Goal: Information Seeking & Learning: Learn about a topic

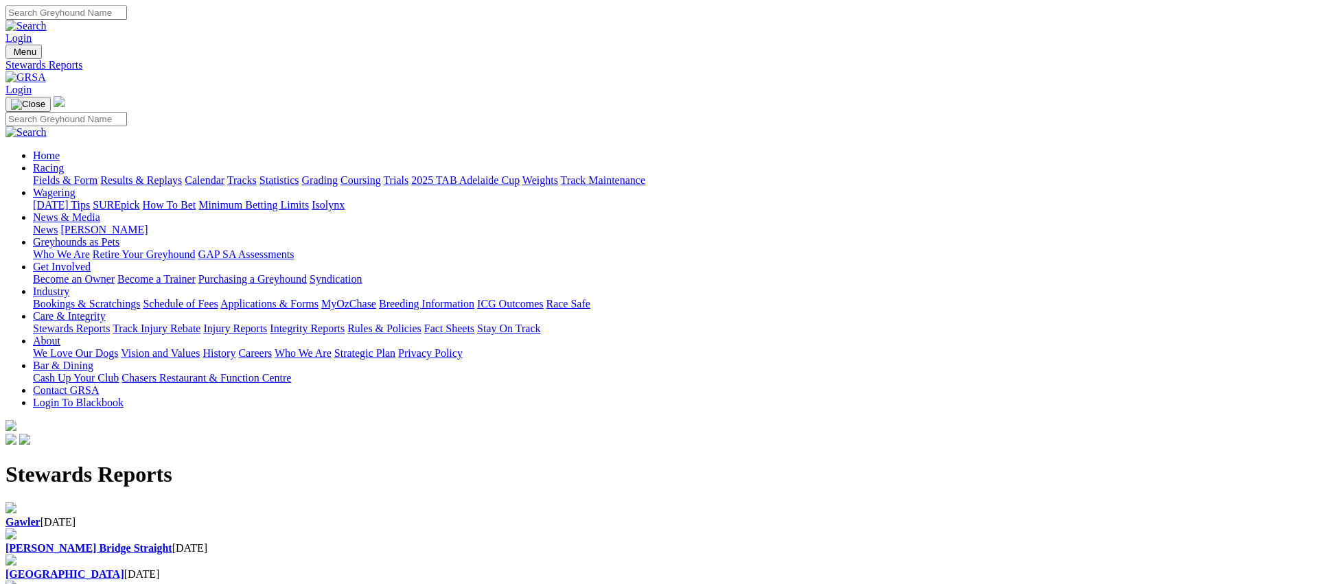
click at [64, 162] on link "Racing" at bounding box center [48, 168] width 31 height 12
click at [97, 174] on link "Fields & Form" at bounding box center [65, 180] width 65 height 12
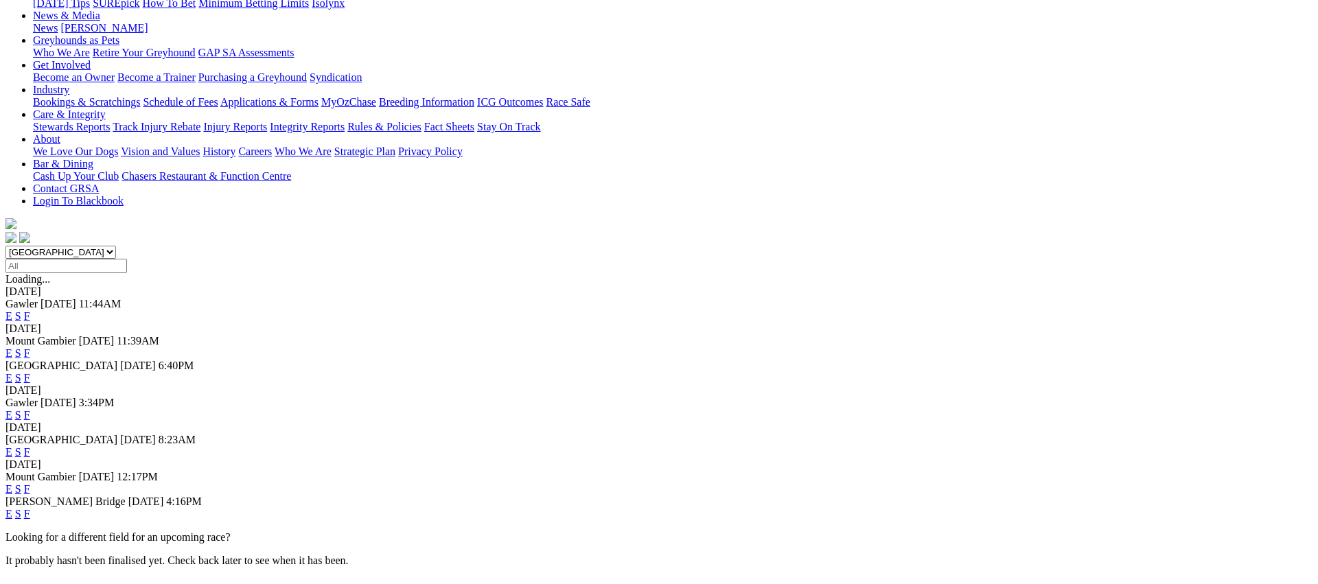
scroll to position [203, 0]
click at [30, 446] on link "F" at bounding box center [27, 452] width 6 height 12
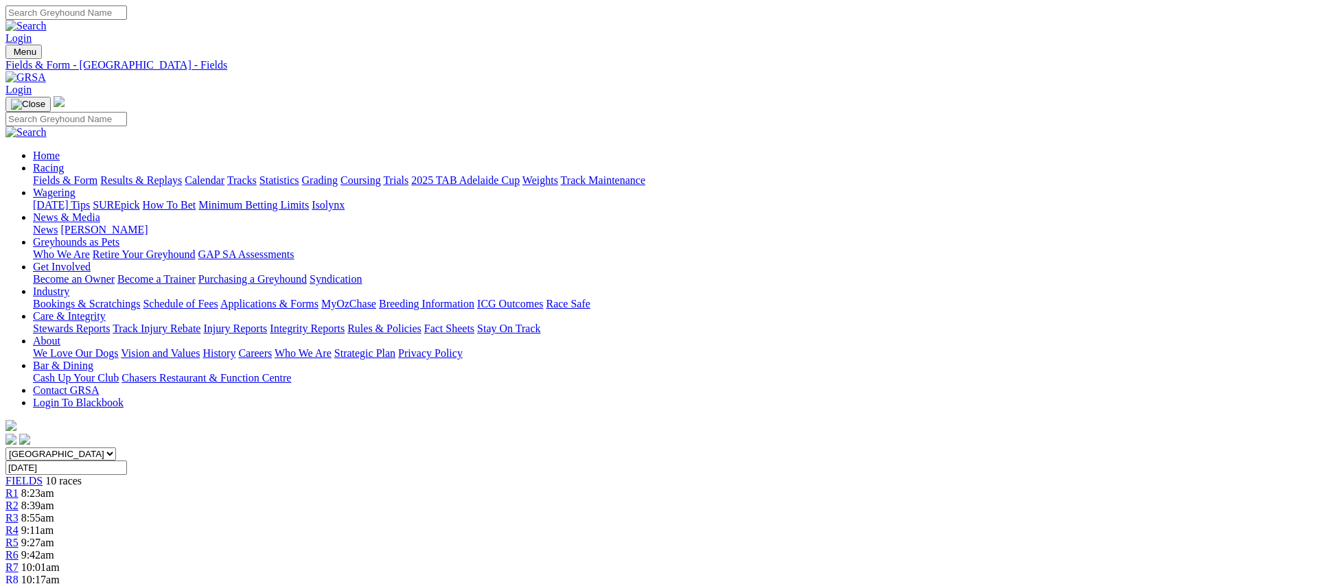
scroll to position [3, 0]
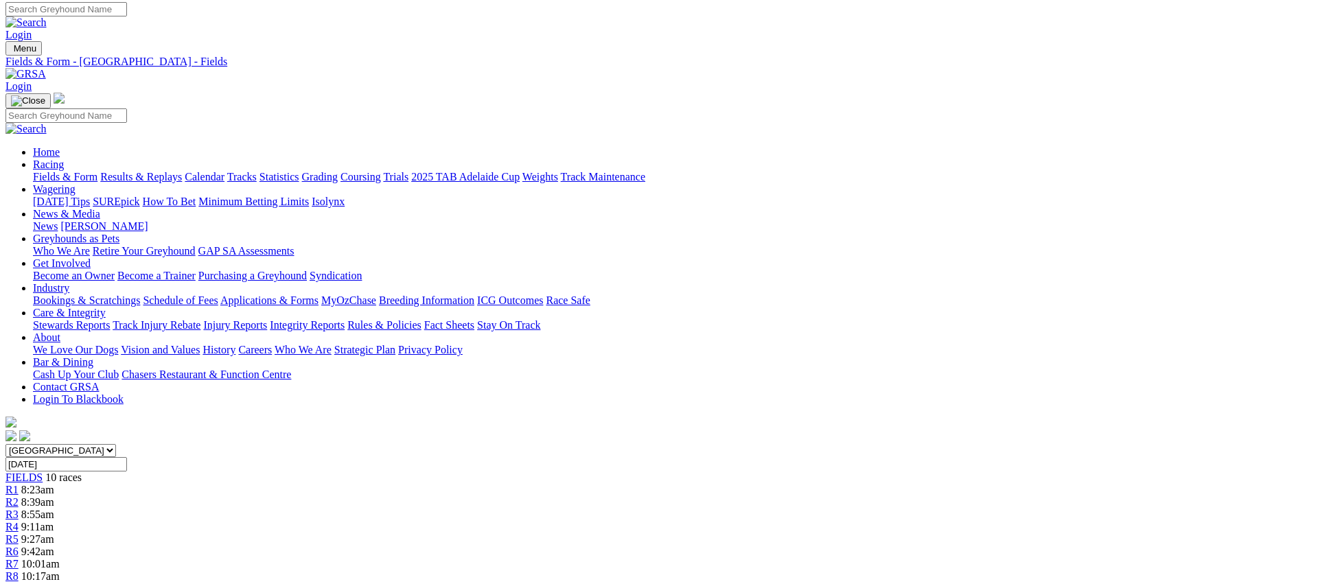
click at [97, 171] on link "Fields & Form" at bounding box center [65, 177] width 65 height 12
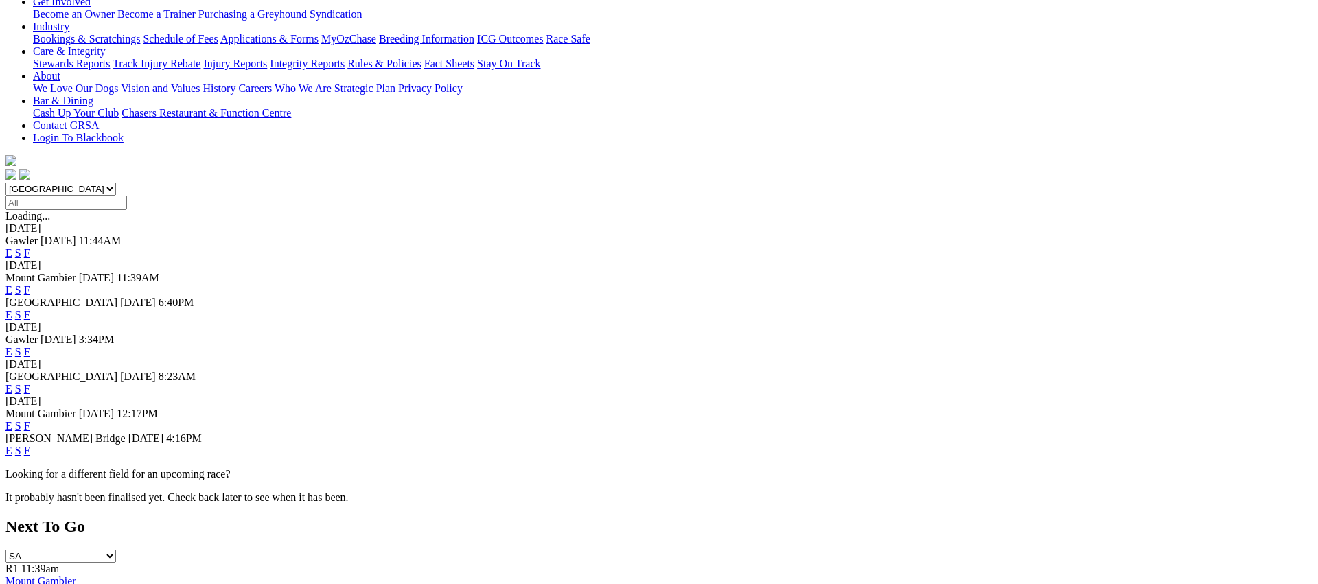
scroll to position [270, 0]
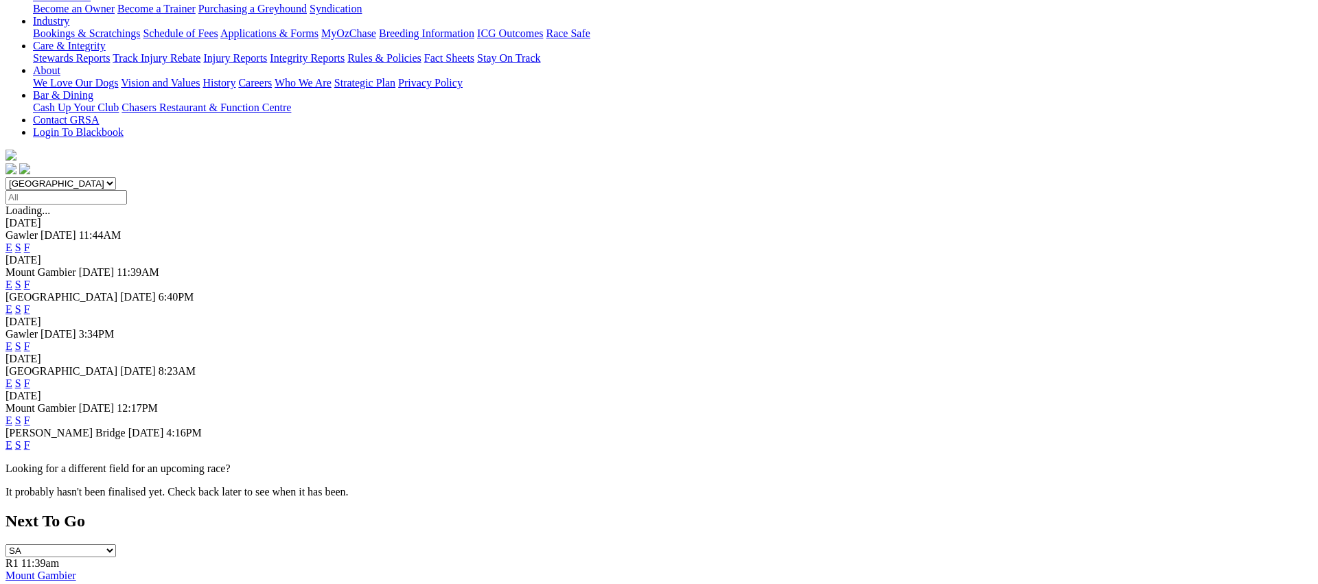
click at [30, 439] on link "F" at bounding box center [27, 445] width 6 height 12
